Goal: Task Accomplishment & Management: Manage account settings

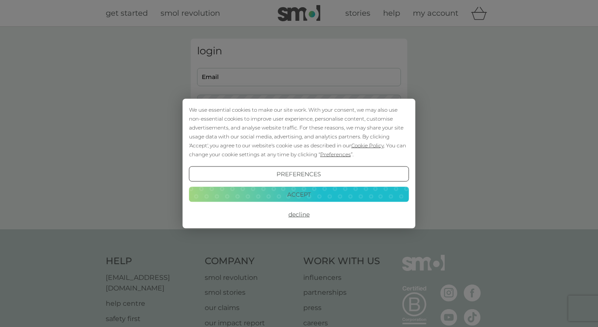
click at [293, 213] on button "Decline" at bounding box center [299, 214] width 220 height 15
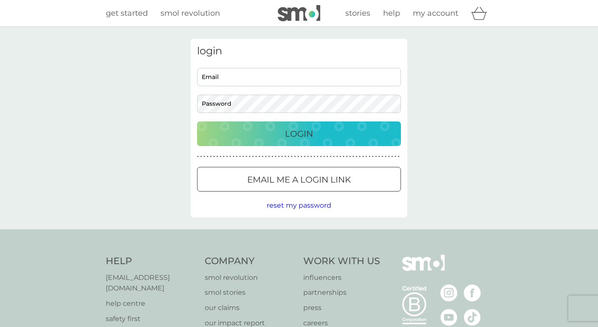
click at [240, 73] on input "Email" at bounding box center [299, 77] width 204 height 18
type input "louisecharlottebrooke@gmail.com"
click at [244, 174] on div "Email me a login link" at bounding box center [298, 180] width 203 height 14
